Goal: Find specific page/section: Find specific page/section

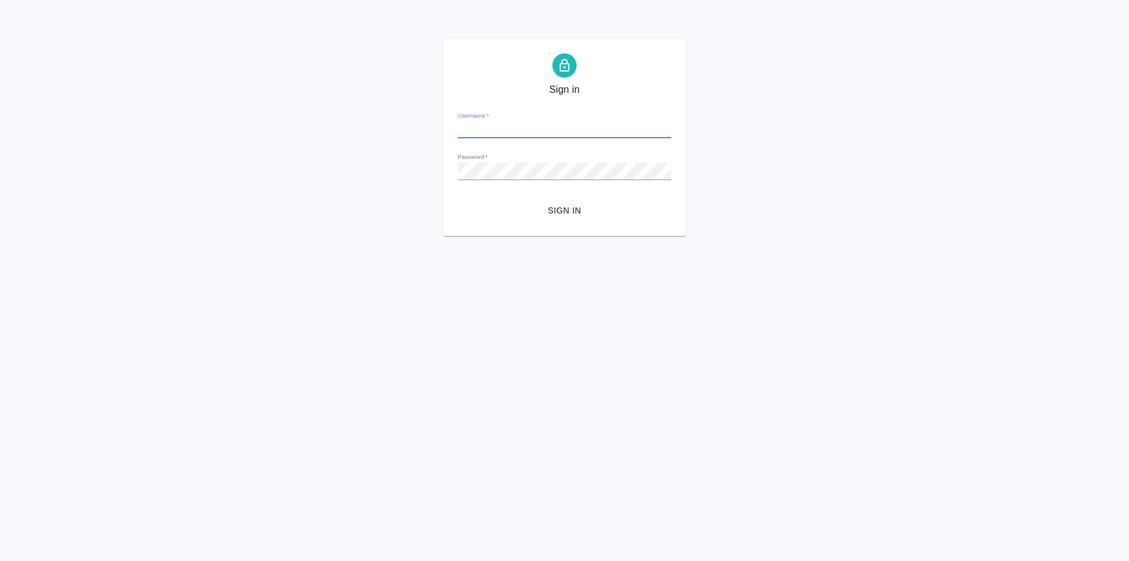
type input "[EMAIL_ADDRESS][DOMAIN_NAME]"
click at [548, 210] on span "Sign in" at bounding box center [564, 210] width 194 height 15
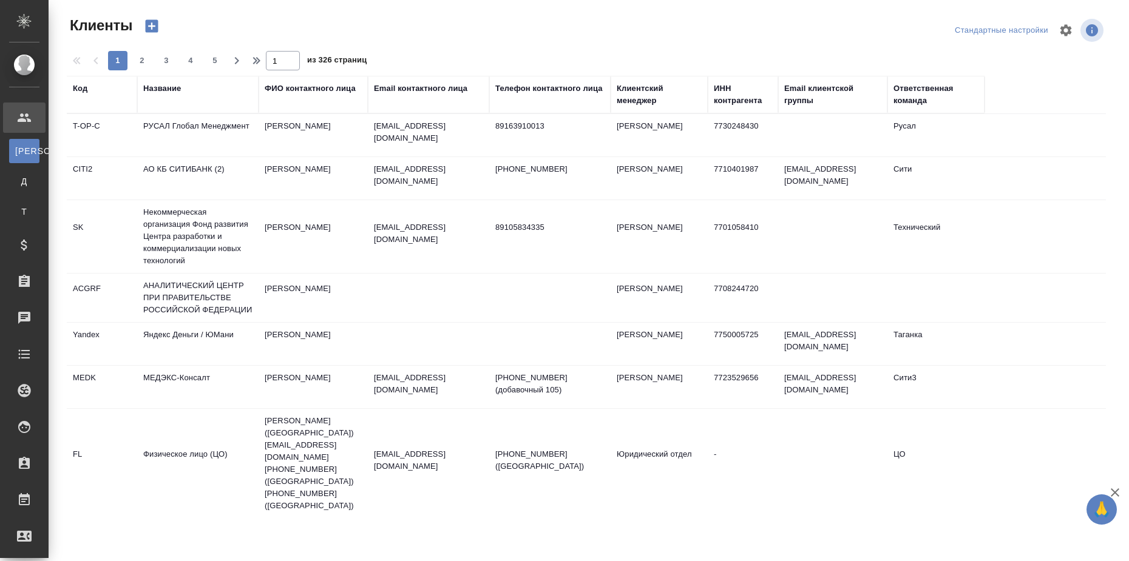
select select "RU"
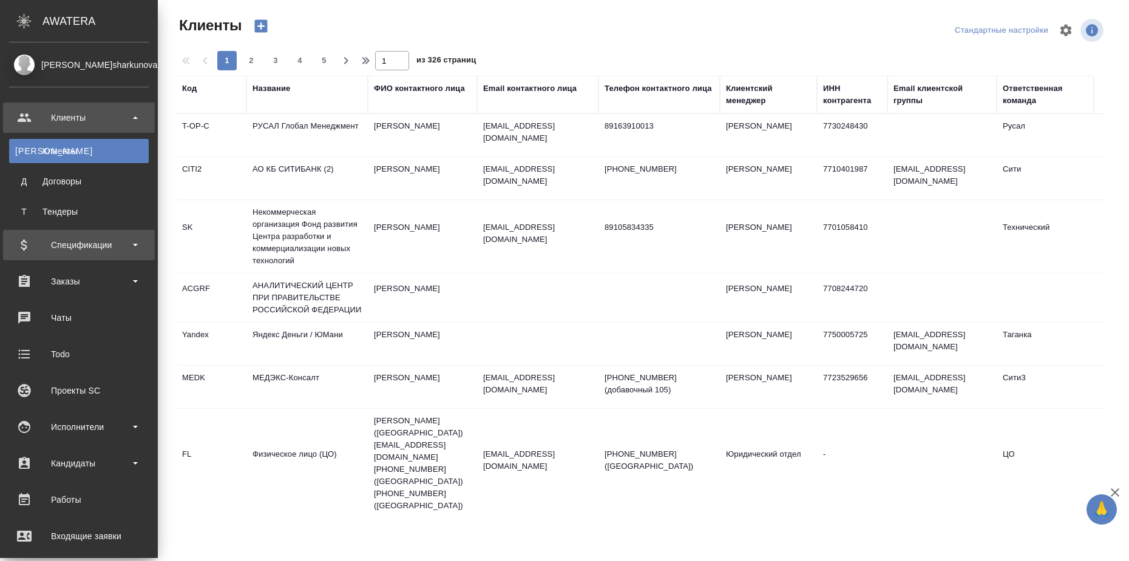
click at [132, 245] on div "Спецификации" at bounding box center [79, 245] width 140 height 18
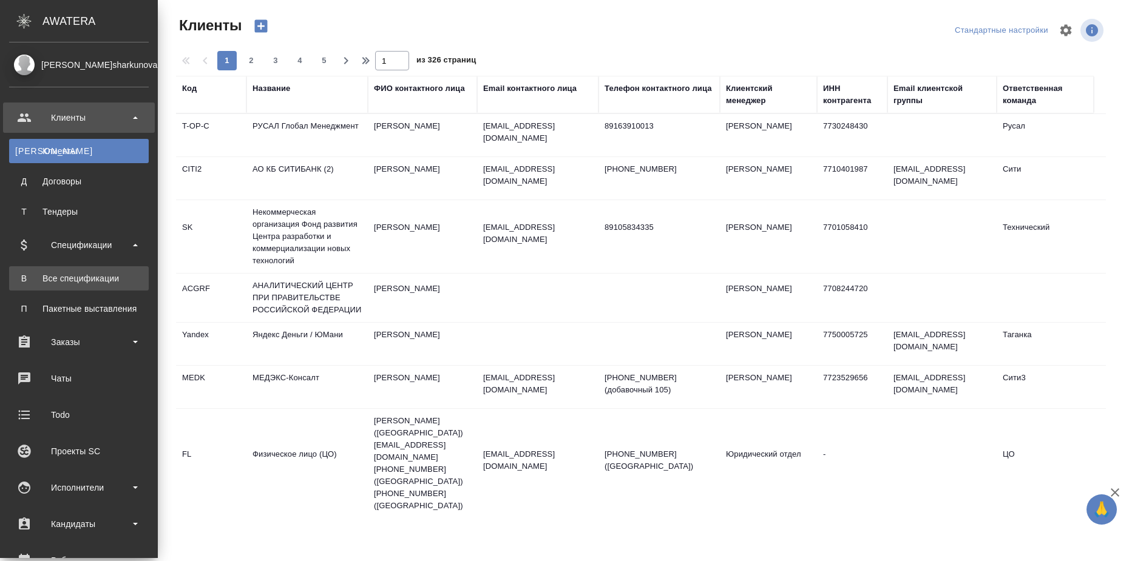
click at [115, 277] on div "Все спецификации" at bounding box center [78, 278] width 127 height 12
